Goal: Ask a question

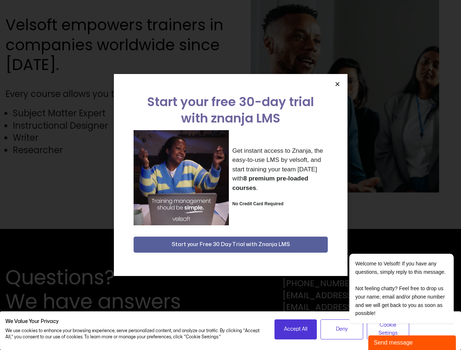
click at [230, 175] on div "Get instant access to Znanja, the easy-to-use LMS by velsoft, and start trainin…" at bounding box center [231, 177] width 194 height 95
click at [337, 84] on icon "Close" at bounding box center [337, 83] width 5 height 5
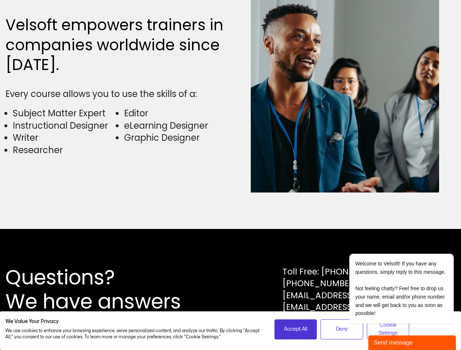
click at [231, 245] on div "Questions? We have answers Toll Free: [PHONE_NUMBER] [PHONE_NUMBER] [EMAIL_ADDR…" at bounding box center [230, 289] width 461 height 121
click at [296, 330] on span "Accept All" at bounding box center [295, 330] width 23 height 8
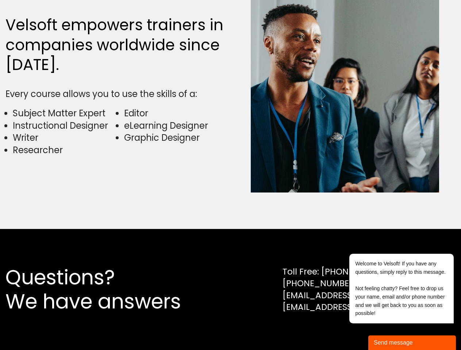
click at [412, 343] on div "Send message" at bounding box center [412, 343] width 77 height 9
click at [0, 0] on div at bounding box center [0, 0] width 0 height 0
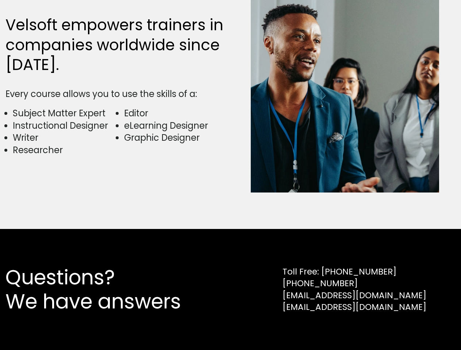
click at [330, 175] on div "Please fill out the form below and we will get back to you as soon as possible." at bounding box center [330, 175] width 0 height 0
